Goal: Communication & Community: Ask a question

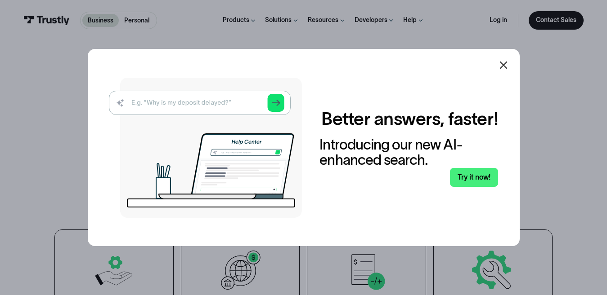
click at [219, 106] on img at bounding box center [205, 148] width 193 height 140
click at [135, 101] on img at bounding box center [205, 148] width 193 height 140
click at [172, 104] on img at bounding box center [205, 148] width 193 height 140
click at [466, 173] on link "Try it now!" at bounding box center [474, 177] width 48 height 19
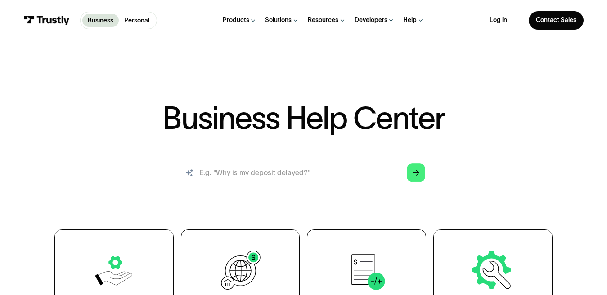
click at [289, 178] on input "search" at bounding box center [303, 173] width 258 height 28
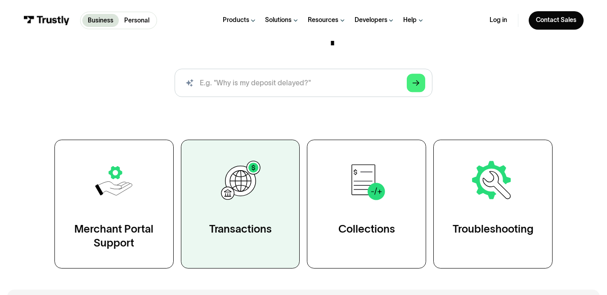
click at [233, 155] on link "Transactions" at bounding box center [240, 204] width 119 height 129
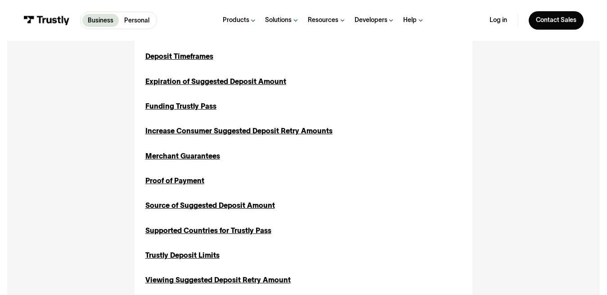
scroll to position [585, 0]
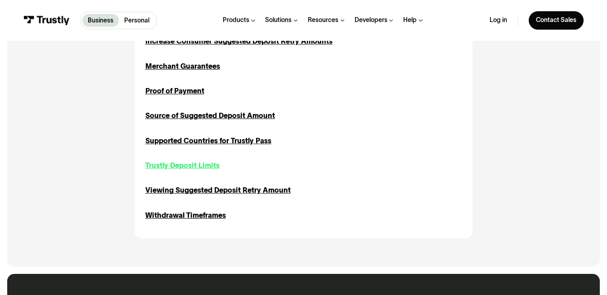
click at [156, 167] on div "Trustly Deposit Limits" at bounding box center [182, 166] width 74 height 11
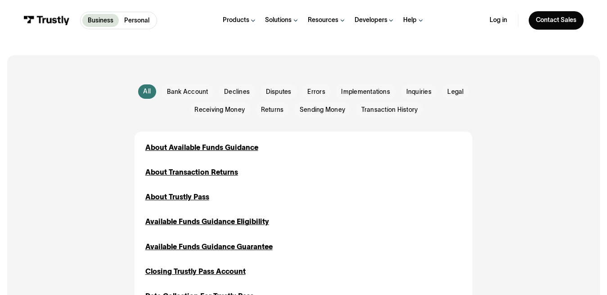
scroll to position [135, 0]
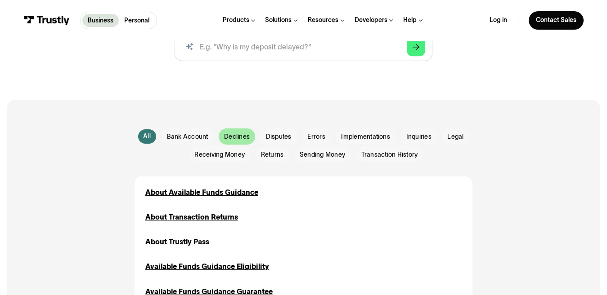
click at [232, 139] on span "Declines" at bounding box center [237, 137] width 26 height 9
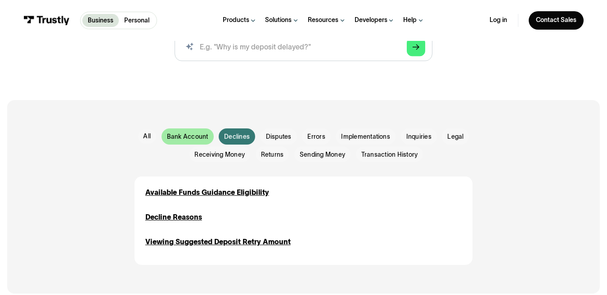
click at [194, 135] on span "Bank Account" at bounding box center [187, 137] width 41 height 9
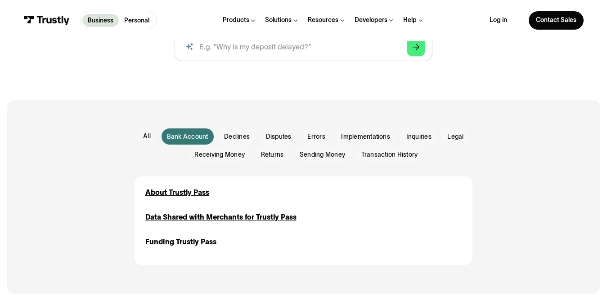
click at [163, 187] on div "About Trustly Pass Bank Account Inquiries Data Shared with Merchants for Trustl…" at bounding box center [303, 221] width 338 height 89
click at [163, 190] on div "About Trustly Pass" at bounding box center [177, 193] width 64 height 11
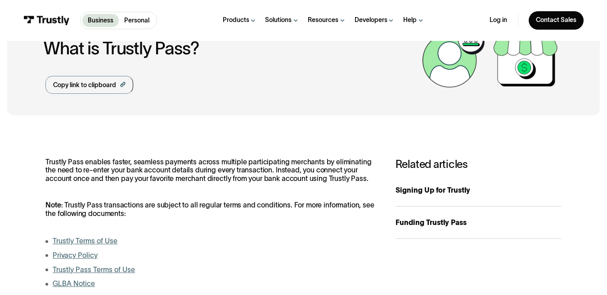
scroll to position [90, 0]
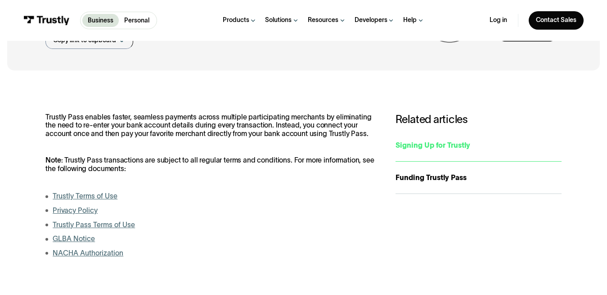
click at [412, 147] on div "Signing Up for Trustly" at bounding box center [478, 145] width 166 height 11
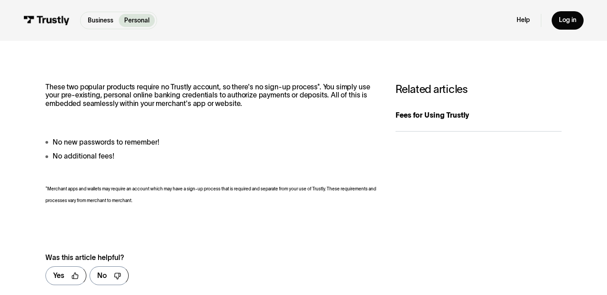
scroll to position [135, 0]
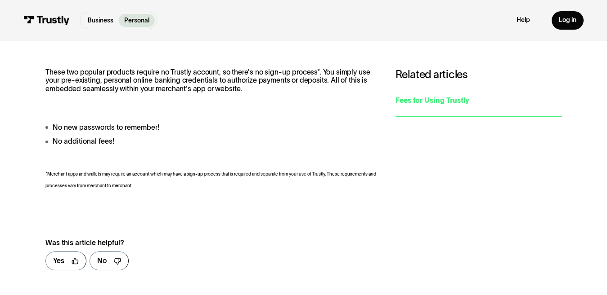
click at [431, 102] on div "Fees for Using Trustly" at bounding box center [478, 100] width 166 height 11
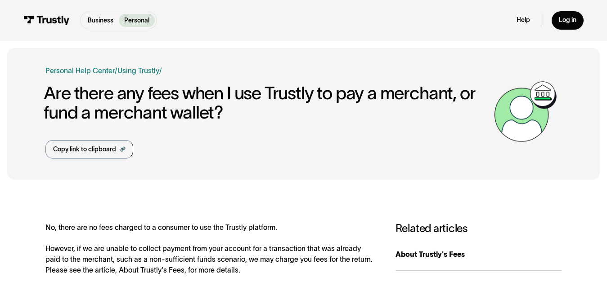
drag, startPoint x: 94, startPoint y: 63, endPoint x: 107, endPoint y: 63, distance: 13.9
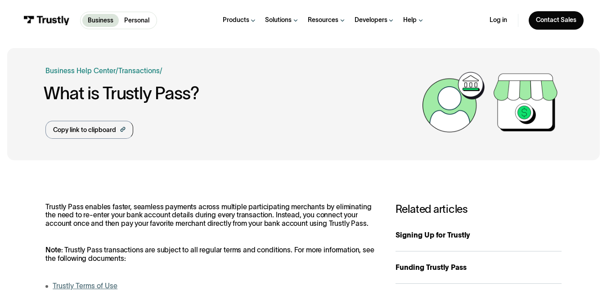
drag, startPoint x: 173, startPoint y: 161, endPoint x: 175, endPoint y: 156, distance: 4.8
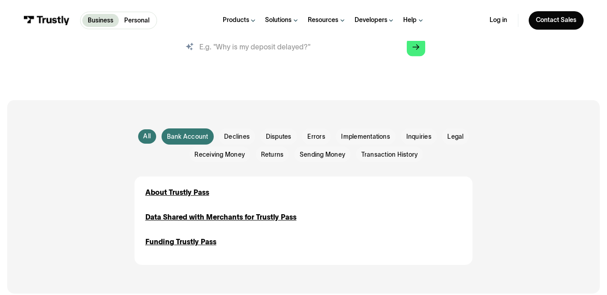
click at [272, 54] on input "search" at bounding box center [303, 47] width 258 height 28
click at [416, 49] on icon "Arrow Right" at bounding box center [415, 48] width 7 height 8
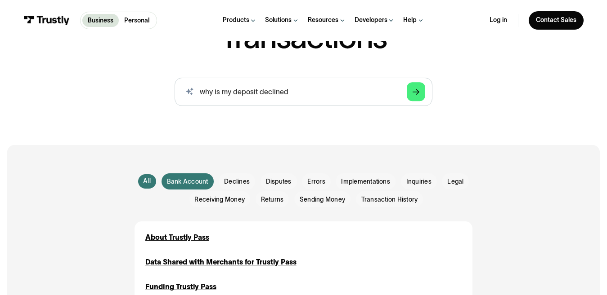
scroll to position [45, 0]
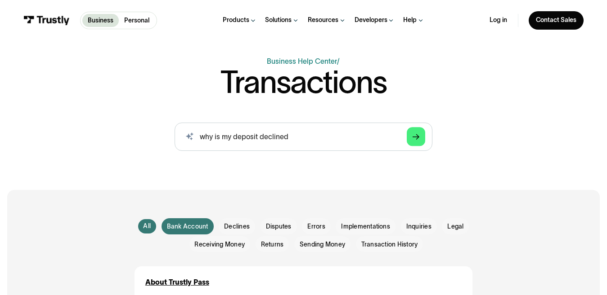
click at [184, 224] on span "Bank Account" at bounding box center [187, 227] width 41 height 9
click at [146, 228] on div "All" at bounding box center [147, 226] width 8 height 9
click at [303, 142] on input "why is my deposit declined" at bounding box center [303, 137] width 258 height 28
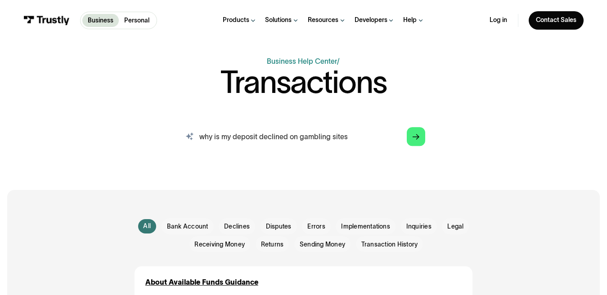
type input "why is my deposit declined on gambling sites"
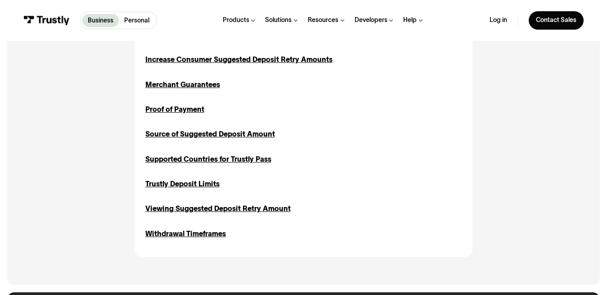
scroll to position [540, 0]
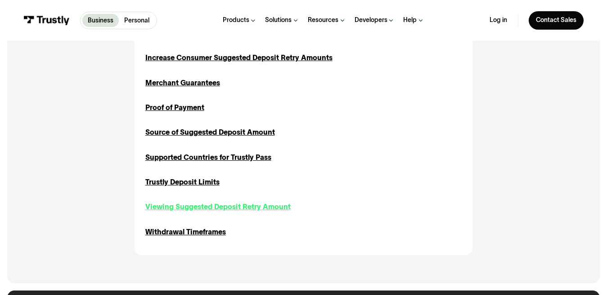
click at [253, 208] on div "Viewing Suggested Deposit Retry Amount" at bounding box center [217, 207] width 145 height 11
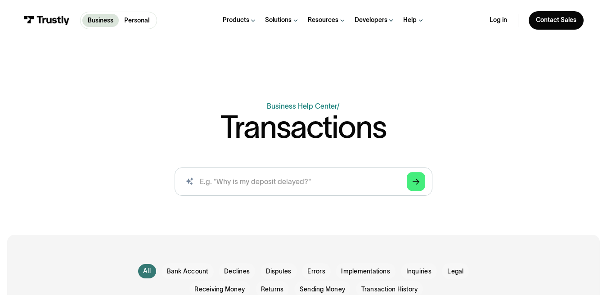
click at [253, 21] on icon at bounding box center [252, 21] width 3 height 2
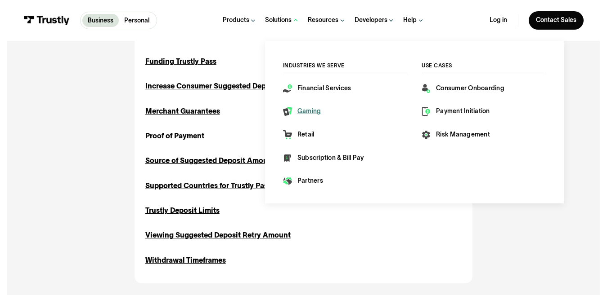
click at [301, 111] on div "Gaming" at bounding box center [309, 111] width 24 height 9
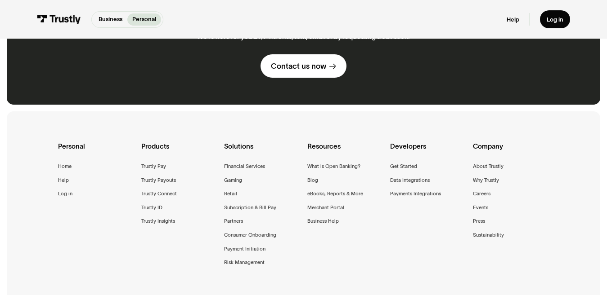
scroll to position [630, 0]
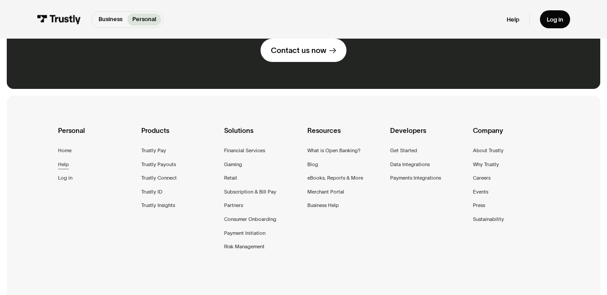
click at [58, 161] on div "Help" at bounding box center [63, 165] width 11 height 9
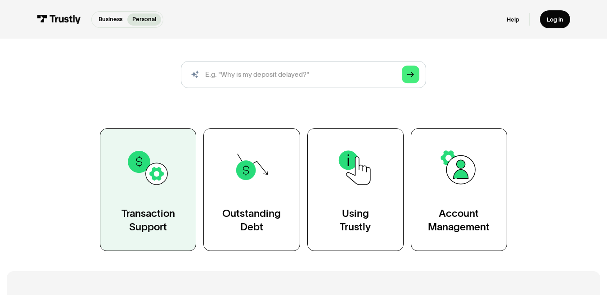
click at [136, 158] on img at bounding box center [148, 168] width 44 height 44
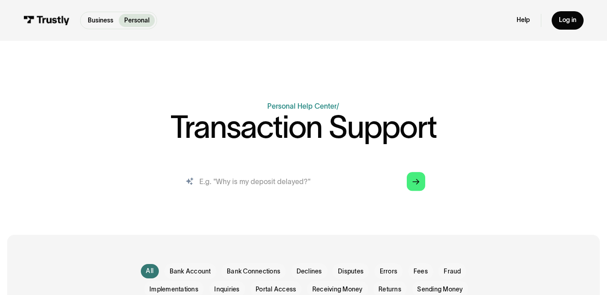
paste input "Trustly's risk decisioning process"
type input "Trustly's risk decisioning process"
click at [415, 183] on icon "Arrow Right" at bounding box center [415, 183] width 7 height 8
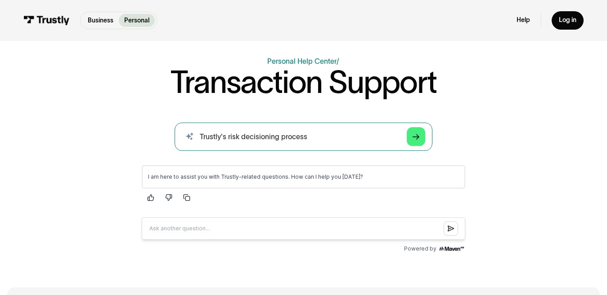
paste input "Trustly's risk decisioning process"
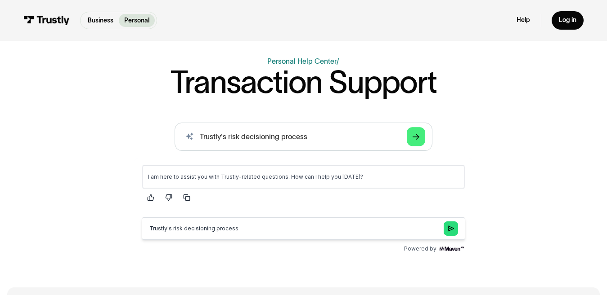
type input "Trustly's risk decisioning process"
click at [453, 229] on icon "Submit question" at bounding box center [450, 228] width 6 height 7
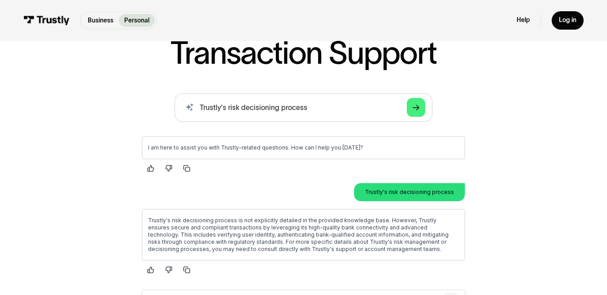
scroll to position [90, 0]
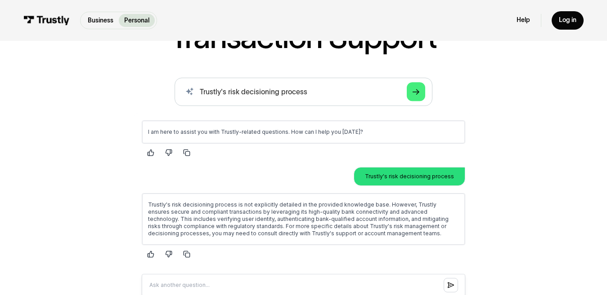
drag, startPoint x: 331, startPoint y: 232, endPoint x: 340, endPoint y: 233, distance: 9.1
click at [360, 232] on p "Trustly's risk decisioning process is not explicitly detailed in the provided k…" at bounding box center [303, 219] width 311 height 36
drag, startPoint x: 331, startPoint y: 234, endPoint x: 398, endPoint y: 233, distance: 67.0
click at [398, 233] on p "Trustly's risk decisioning process is not explicitly detailed in the provided k…" at bounding box center [303, 219] width 311 height 36
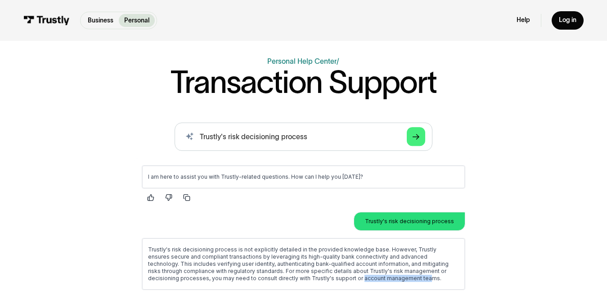
scroll to position [0, 0]
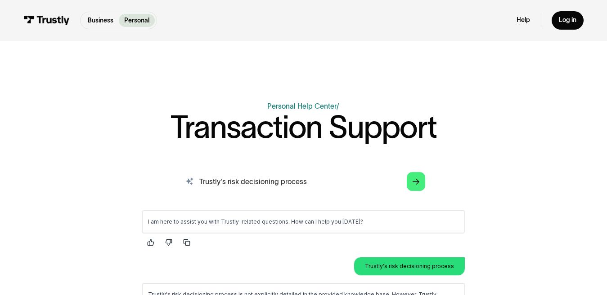
drag, startPoint x: 317, startPoint y: 182, endPoint x: 176, endPoint y: 182, distance: 140.8
click at [176, 182] on input "Trustly's risk decisioning process" at bounding box center [303, 182] width 258 height 28
type input "account management team"
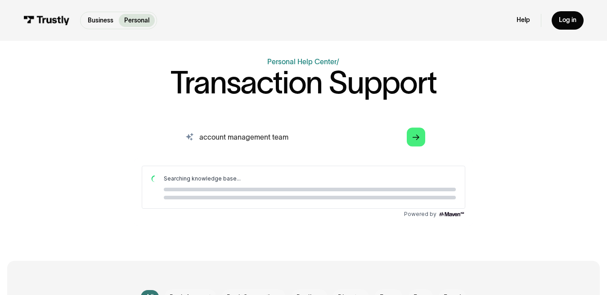
scroll to position [45, 0]
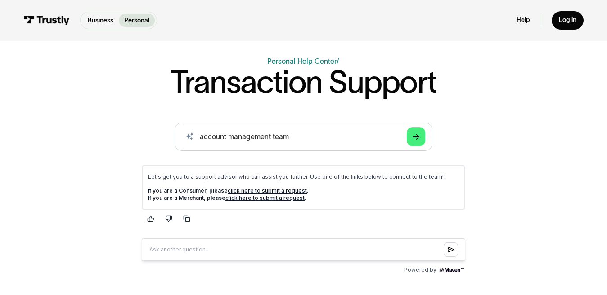
click at [271, 191] on link "click here to submit a request" at bounding box center [266, 190] width 79 height 7
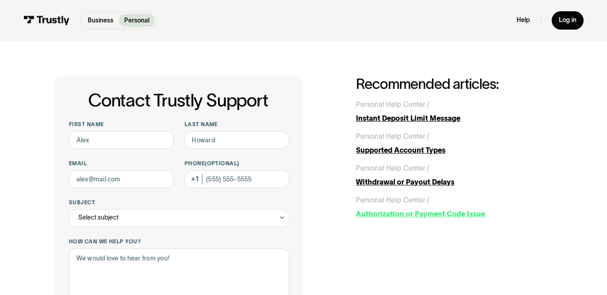
click at [390, 215] on div "Authorization or Payment Code Issue" at bounding box center [454, 214] width 197 height 11
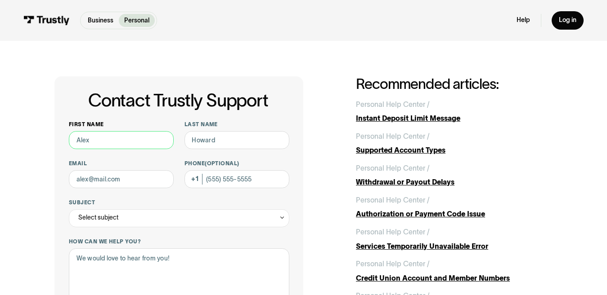
click at [100, 131] on input "First name" at bounding box center [121, 140] width 105 height 18
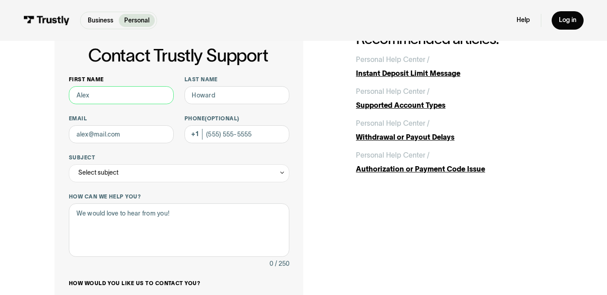
type input "[PERSON_NAME]"
type input "[EMAIL_ADDRESS][DOMAIN_NAME]"
type input "7032095258"
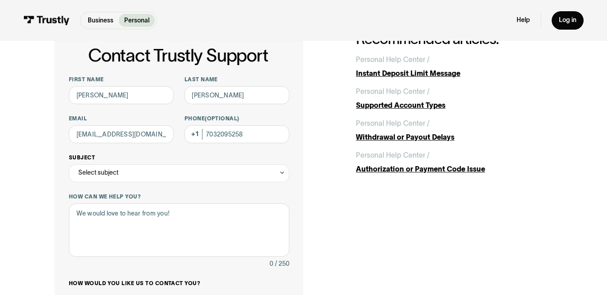
click at [134, 177] on div "Select subject" at bounding box center [179, 174] width 220 height 18
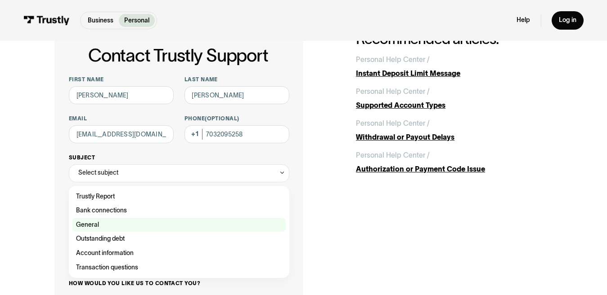
scroll to position [90, 0]
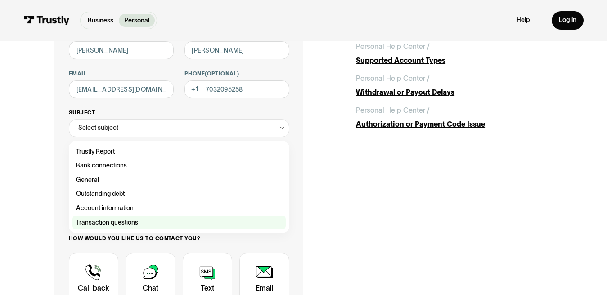
click at [104, 221] on div "Contact Trustly Support" at bounding box center [178, 223] width 213 height 14
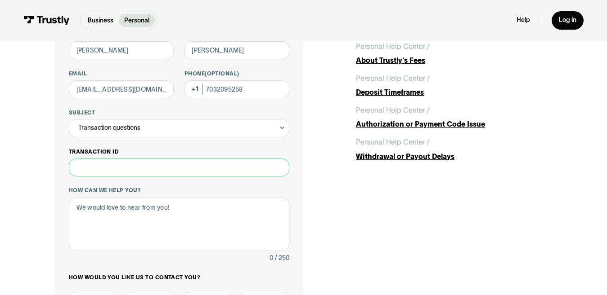
click at [112, 165] on input "Transaction ID" at bounding box center [179, 168] width 220 height 18
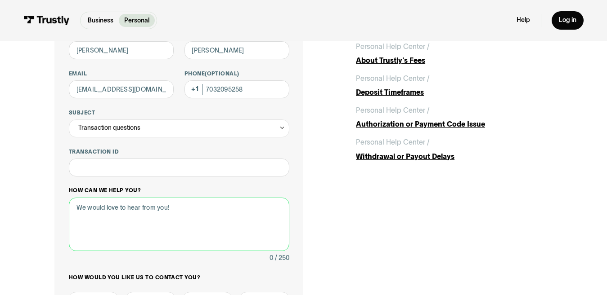
click at [94, 209] on textarea "How can we help you?" at bounding box center [179, 225] width 220 height 54
click at [182, 127] on div "Transaction questions" at bounding box center [179, 129] width 220 height 18
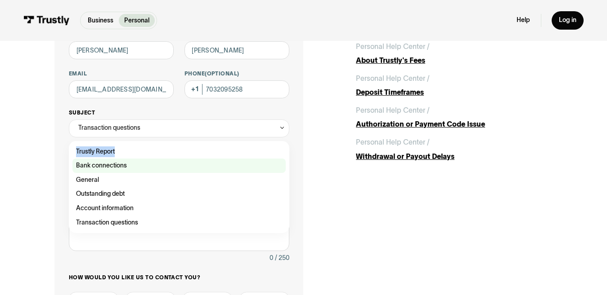
drag, startPoint x: 113, startPoint y: 158, endPoint x: 116, endPoint y: 173, distance: 15.0
click at [121, 172] on div "Trustly Report Bank connections General Outstanding debt Account information Tr…" at bounding box center [178, 187] width 213 height 85
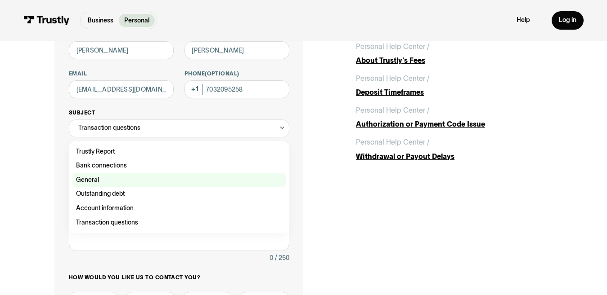
click at [96, 180] on div "Contact Trustly Support" at bounding box center [178, 180] width 213 height 14
type input "*******"
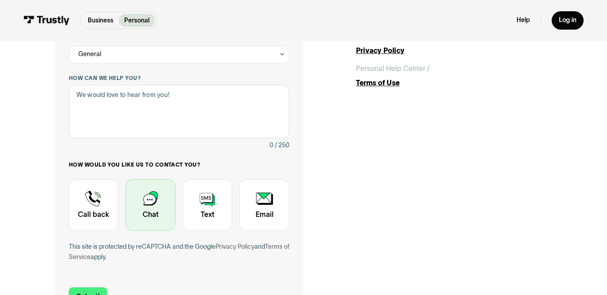
scroll to position [180, 0]
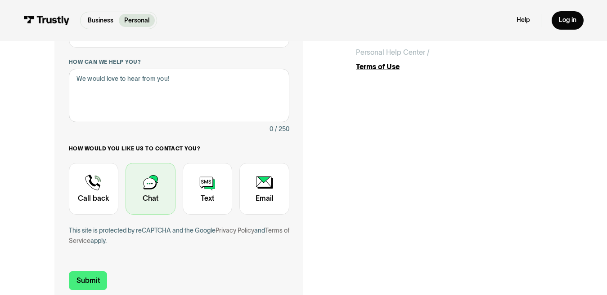
click at [143, 192] on div "Contact Trustly Support" at bounding box center [150, 189] width 50 height 52
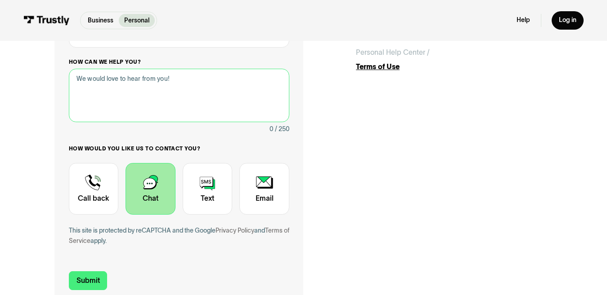
click at [94, 76] on textarea "How can we help you?" at bounding box center [179, 96] width 220 height 54
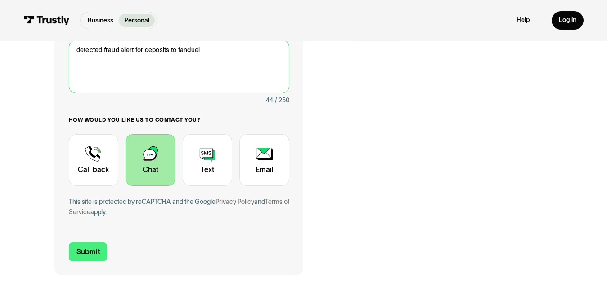
scroll to position [225, 0]
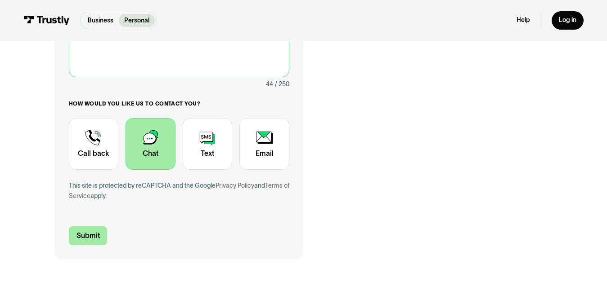
type textarea "detected fraud alert for deposits to fanduel"
click at [93, 232] on input "Submit" at bounding box center [88, 236] width 39 height 19
type input "[PHONE_NUMBER]"
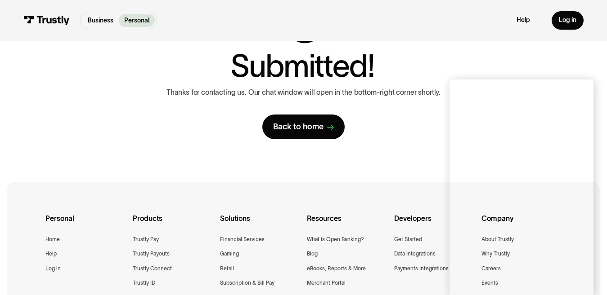
scroll to position [90, 0]
